Goal: Find specific page/section: Find specific page/section

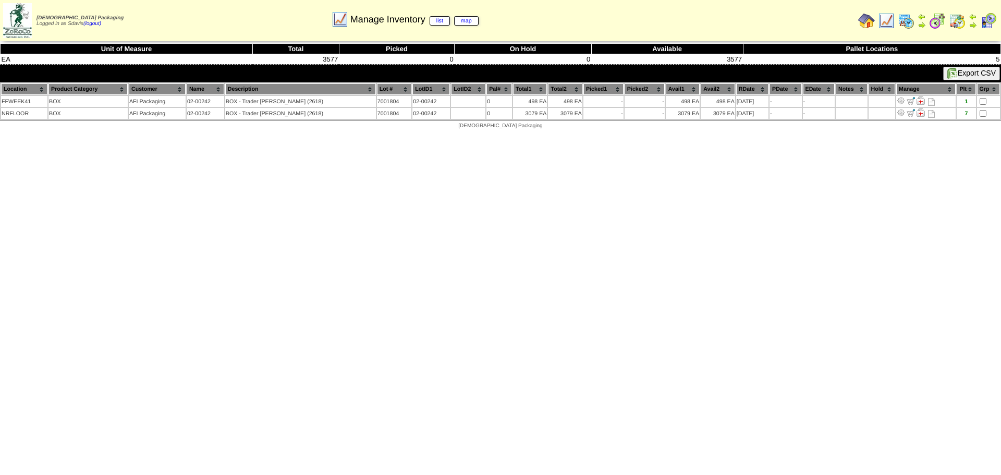
click at [883, 21] on img at bounding box center [886, 21] width 17 height 17
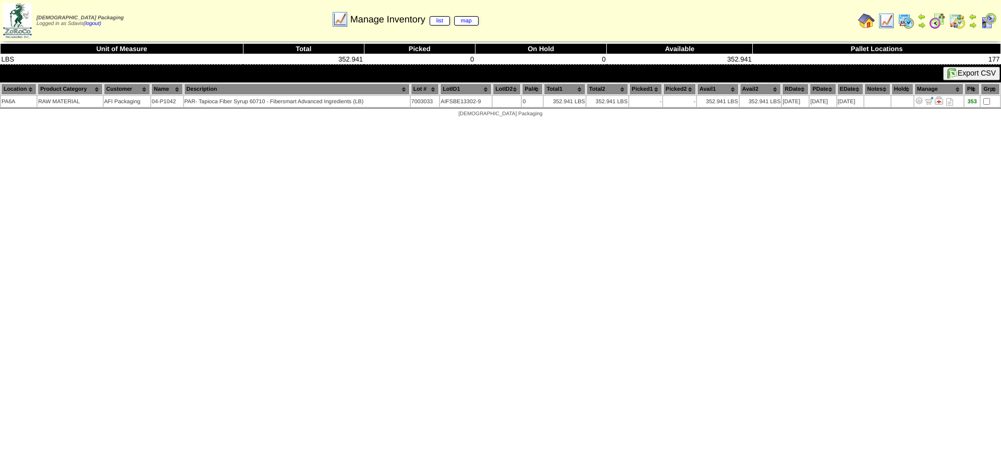
click at [884, 21] on img at bounding box center [886, 21] width 17 height 17
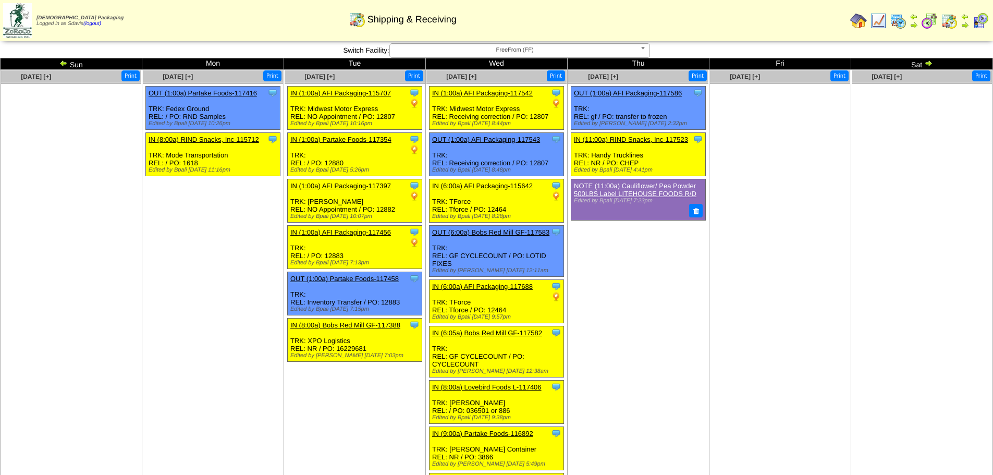
scroll to position [634, 0]
